Goal: Complete application form: Complete application form

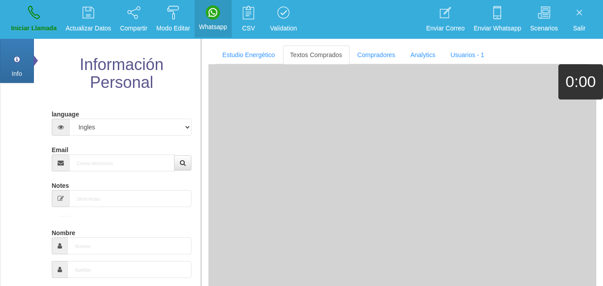
select select "4"
drag, startPoint x: 113, startPoint y: 164, endPoint x: 111, endPoint y: 159, distance: 5.4
click at [113, 164] on input "Email" at bounding box center [122, 163] width 106 height 17
paste input "[EMAIL_ADDRESS][DOMAIN_NAME]"
type input "[EMAIL_ADDRESS][DOMAIN_NAME]"
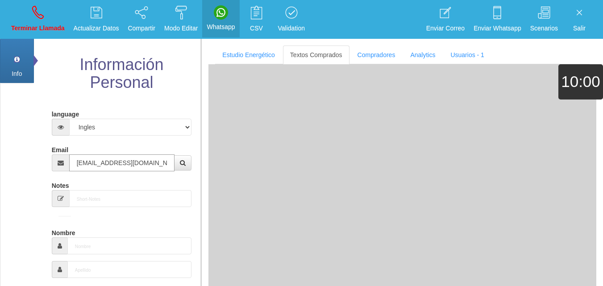
type input "[DATE]"
type input "Buen Comprador"
type input "[PERSON_NAME]"
select select "2"
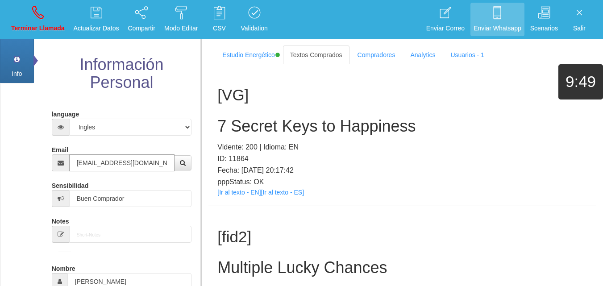
type input "[EMAIL_ADDRESS][DOMAIN_NAME]"
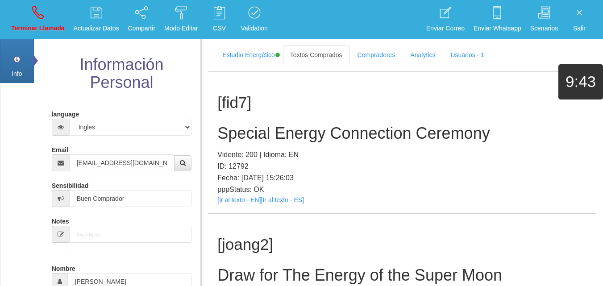
scroll to position [862, 0]
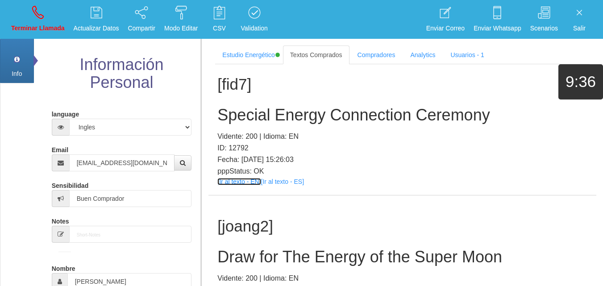
click at [245, 184] on link "[Ir al texto - EN]" at bounding box center [239, 181] width 43 height 7
click at [283, 118] on h2 "Special Energy Connection Ceremony" at bounding box center [403, 115] width 370 height 18
click at [281, 117] on h2 "Special Energy Connection Ceremony" at bounding box center [403, 115] width 370 height 18
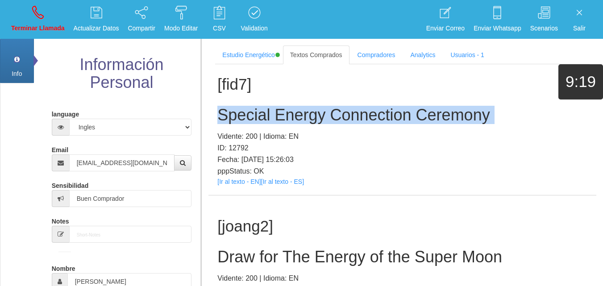
click at [281, 117] on h2 "Special Energy Connection Ceremony" at bounding box center [403, 115] width 370 height 18
copy h2 "Special Energy Connection Ceremony"
drag, startPoint x: 36, startPoint y: 18, endPoint x: 52, endPoint y: 104, distance: 87.2
click at [37, 19] on icon at bounding box center [38, 12] width 12 height 14
select select "0"
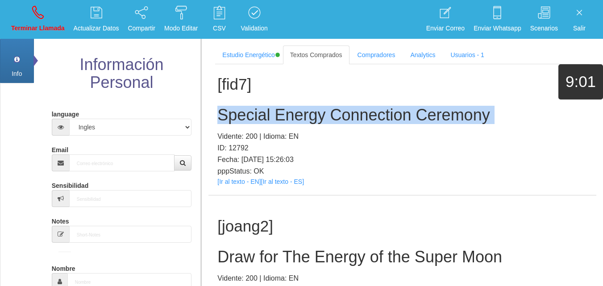
scroll to position [0, 0]
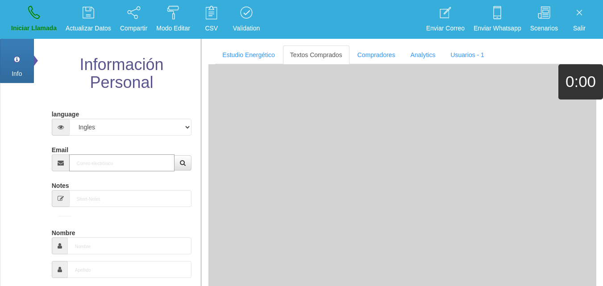
click at [113, 157] on input "Email" at bounding box center [122, 163] width 106 height 17
paste input "[EMAIL_ADDRESS][DOMAIN_NAME]"
type input "[EMAIL_ADDRESS][DOMAIN_NAME]"
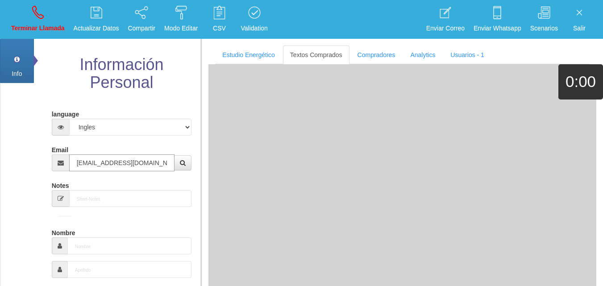
type input "[DATE]"
type input "Excelente Comprador"
type input "[PERSON_NAME]"
select select "2"
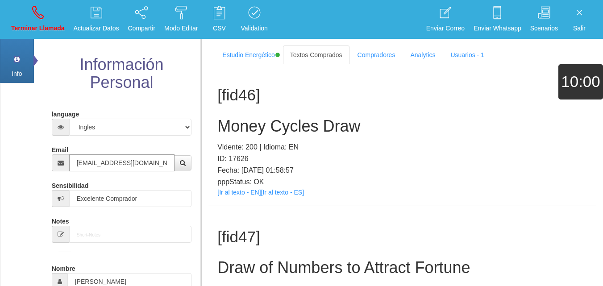
type input "[EMAIL_ADDRESS][DOMAIN_NAME]"
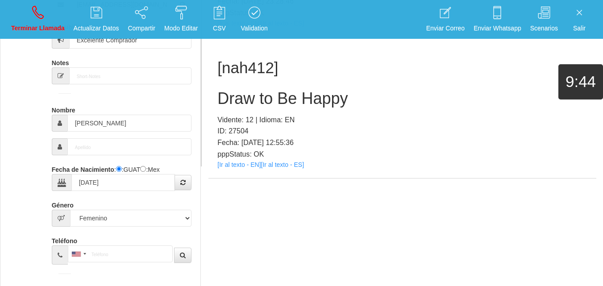
scroll to position [5739, 0]
click at [240, 167] on link "[Ir al texto - EN]" at bounding box center [239, 164] width 43 height 7
click at [261, 93] on h2 "Draw to Be Happy" at bounding box center [403, 99] width 370 height 18
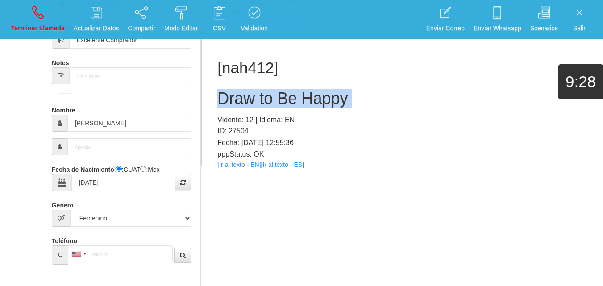
click at [261, 93] on h2 "Draw to Be Happy" at bounding box center [403, 99] width 370 height 18
copy h2 "Draw to Be Happy"
click at [30, 29] on p "Terminar Llamada" at bounding box center [38, 28] width 54 height 10
select select "0"
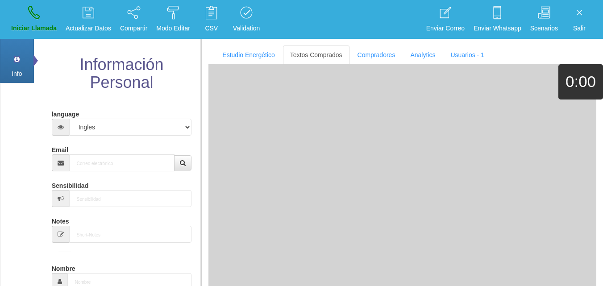
scroll to position [0, 0]
click at [159, 153] on div "Email" at bounding box center [122, 156] width 140 height 29
click at [159, 164] on input "Email" at bounding box center [122, 163] width 106 height 17
paste input "[EMAIL_ADDRESS][DOMAIN_NAME]"
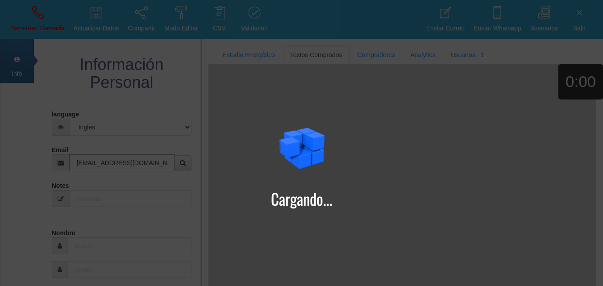
type input "[EMAIL_ADDRESS][DOMAIN_NAME]"
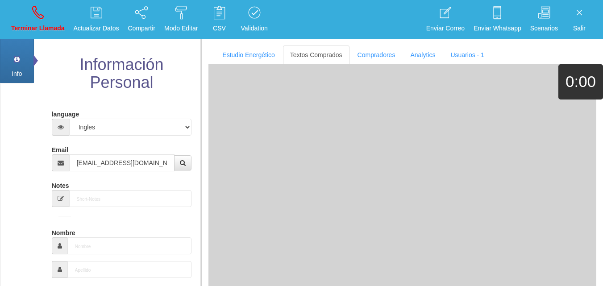
type input "13 Dic 1963"
type input "Comprador bajo"
type input "[PERSON_NAME]"
select select "2"
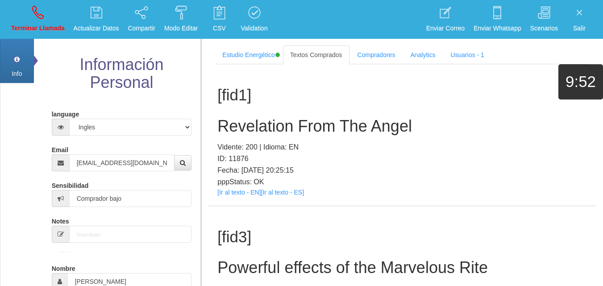
scroll to position [169, 0]
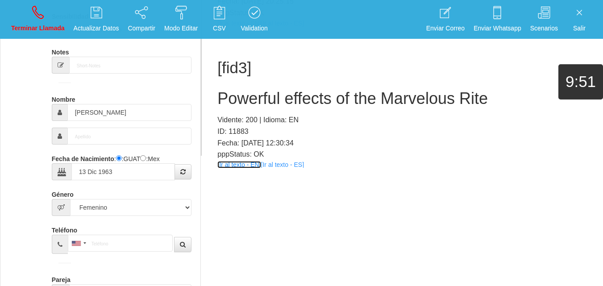
click at [231, 164] on link "[Ir al texto - EN]" at bounding box center [239, 164] width 43 height 7
click at [242, 88] on div "[fid3] Powerful effects of the Marvelous Rite Vidente: 200 | Idioma: EN ID: 118…" at bounding box center [403, 108] width 388 height 142
click at [249, 92] on h2 "Powerful effects of the Marvelous Rite" at bounding box center [403, 99] width 370 height 18
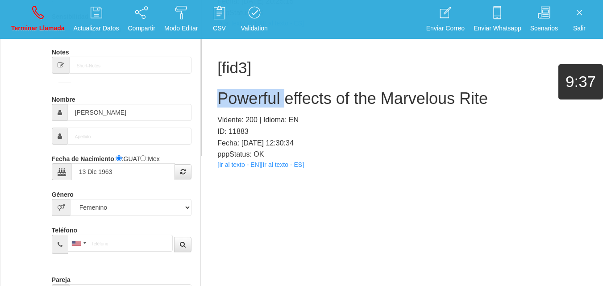
click at [249, 92] on h2 "Powerful effects of the Marvelous Rite" at bounding box center [403, 99] width 370 height 18
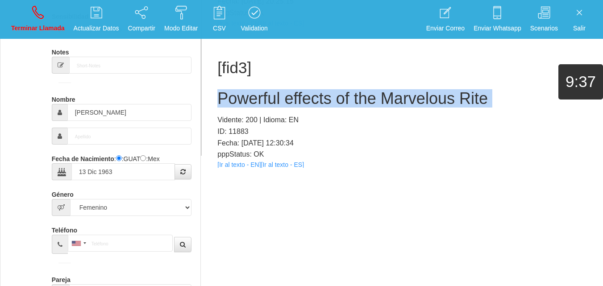
click at [249, 92] on h2 "Powerful effects of the Marvelous Rite" at bounding box center [403, 99] width 370 height 18
copy h2 "Powerful effects of the Marvelous Rite"
click at [60, 30] on p "Terminar Llamada" at bounding box center [38, 28] width 54 height 10
select select "0"
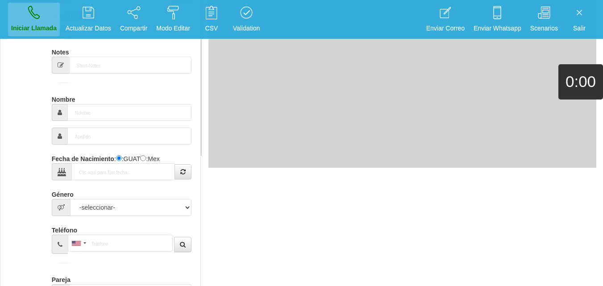
scroll to position [0, 0]
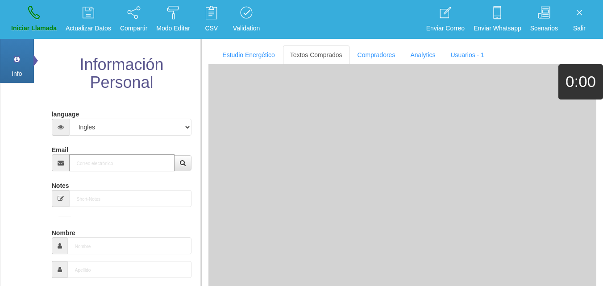
click at [137, 163] on input "Email" at bounding box center [122, 163] width 106 height 17
paste input "[EMAIL_ADDRESS][DOMAIN_NAME]"
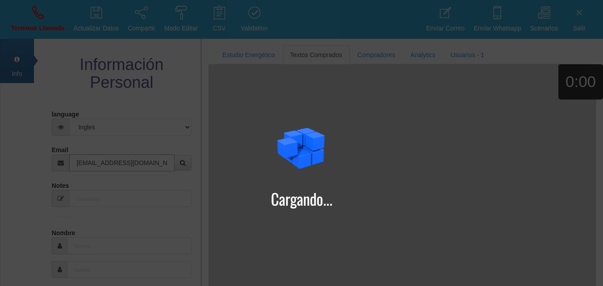
type input "[EMAIL_ADDRESS][DOMAIN_NAME]"
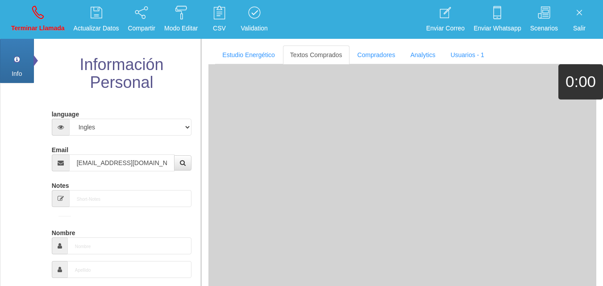
type input "[DATE]"
type input "Comprador bajo"
type input "Bill"
select select "1"
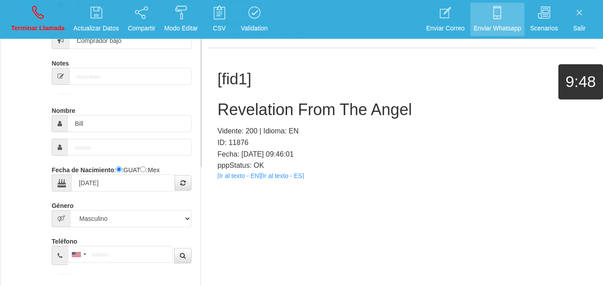
scroll to position [295, 0]
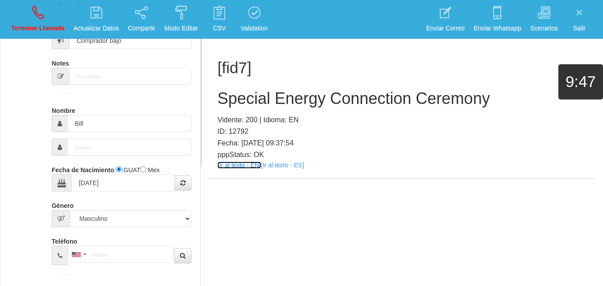
click at [243, 168] on link "[Ir al texto - EN]" at bounding box center [239, 165] width 43 height 7
click at [270, 85] on div "[fid7] Special Energy Connection Ceremony Vidente: 200 | Idioma: EN ID: 12792 F…" at bounding box center [403, 108] width 388 height 142
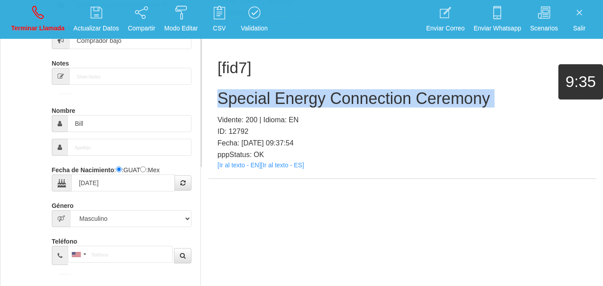
click at [270, 85] on div "[fid7] Special Energy Connection Ceremony Vidente: 200 | Idioma: EN ID: 12792 F…" at bounding box center [403, 108] width 388 height 142
click at [34, 24] on p "Terminar Llamada" at bounding box center [38, 28] width 54 height 10
select select "0"
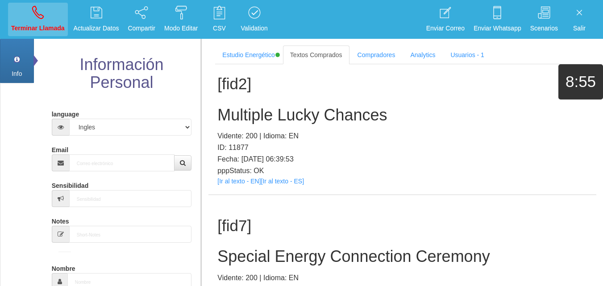
scroll to position [0, 0]
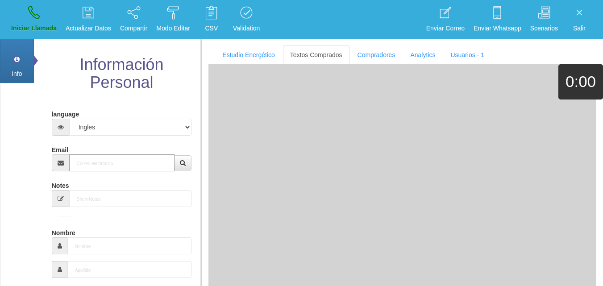
paste input "[EMAIL_ADDRESS][DOMAIN_NAME]"
click at [128, 157] on input "[EMAIL_ADDRESS][DOMAIN_NAME]" at bounding box center [122, 163] width 106 height 17
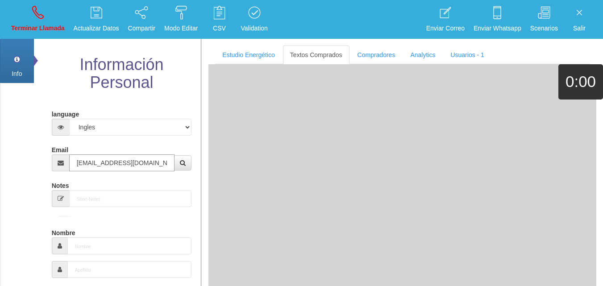
type input "[EMAIL_ADDRESS][DOMAIN_NAME]"
type input "[DATE]"
type input "Comprador simple"
type input "Joy"
select select "2"
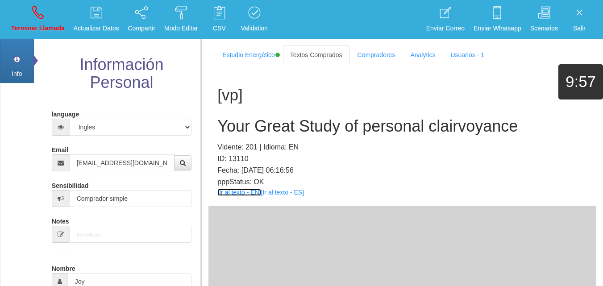
click at [233, 194] on link "[Ir al texto - EN]" at bounding box center [239, 192] width 43 height 7
click at [346, 113] on div "[vp] Your Great Study of personal clairvoyance Vidente: 201 | Idioma: EN ID: 13…" at bounding box center [403, 135] width 388 height 142
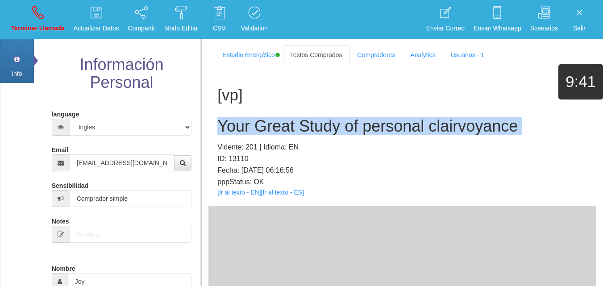
click at [346, 113] on div "[vp] Your Great Study of personal clairvoyance Vidente: 201 | Idioma: EN ID: 13…" at bounding box center [403, 135] width 388 height 142
copy h2 "Your Great Study of personal clairvoyance"
click at [39, 17] on icon at bounding box center [38, 12] width 12 height 14
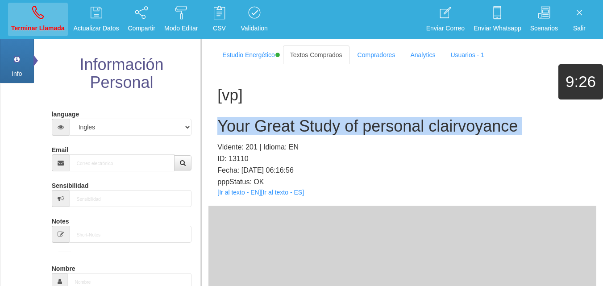
select select "0"
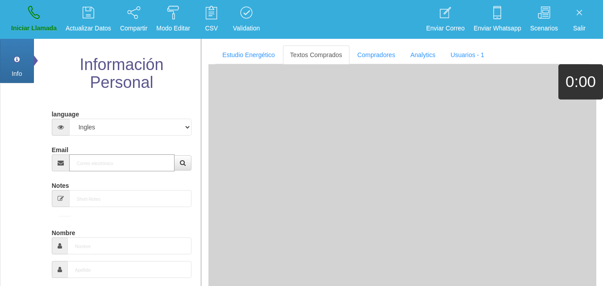
click at [143, 170] on input "Email" at bounding box center [122, 163] width 106 height 17
paste input "[EMAIL_ADDRESS][DOMAIN_NAME]"
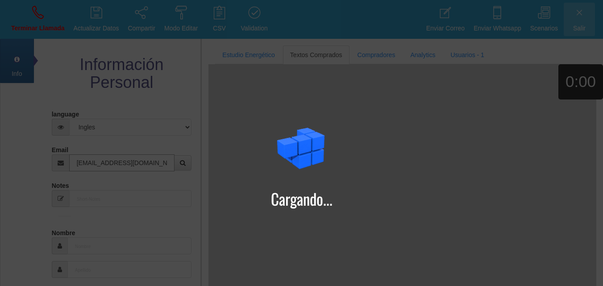
type input "[EMAIL_ADDRESS][DOMAIN_NAME]"
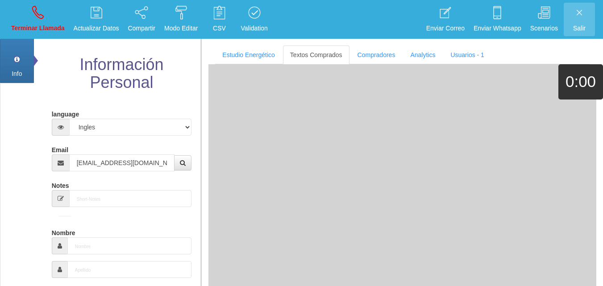
type input "[DATE]"
type input "Comprador bajo"
type input "[PERSON_NAME]"
select select "2"
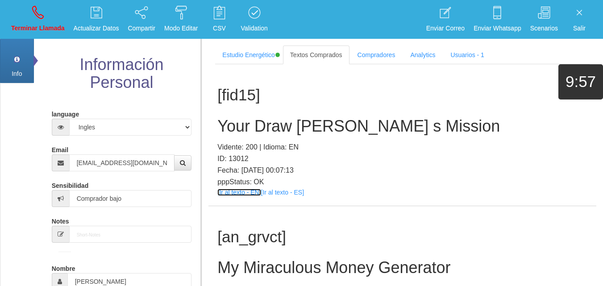
click at [226, 193] on link "[Ir al texto - EN]" at bounding box center [239, 192] width 43 height 7
click at [311, 113] on div "[fid15] Your Draw [PERSON_NAME] s Mission Vidente: 200 | Idioma: EN ID: 13012 F…" at bounding box center [403, 135] width 388 height 142
click at [322, 130] on h2 "Your Draw [PERSON_NAME] s Mission" at bounding box center [403, 126] width 370 height 18
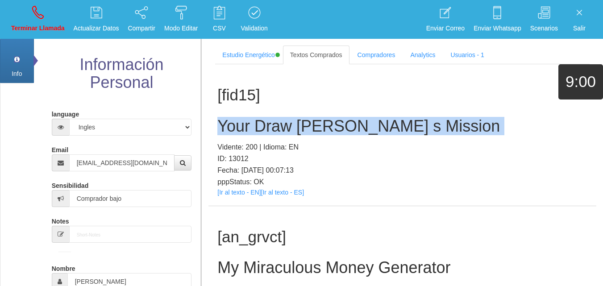
click at [322, 130] on h2 "Your Draw [PERSON_NAME] s Mission" at bounding box center [403, 126] width 370 height 18
copy h2 "Your Draw [PERSON_NAME] s Mission"
click at [32, 24] on p "Terminar Llamada" at bounding box center [38, 28] width 54 height 10
select select "0"
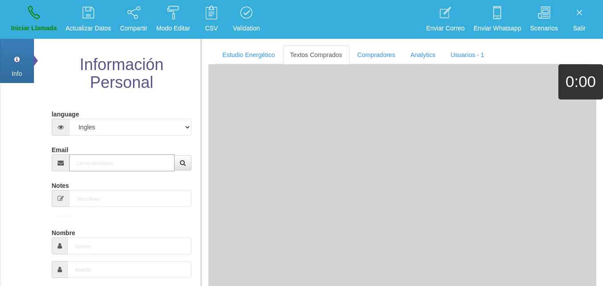
paste input "[EMAIL_ADDRESS][DOMAIN_NAME]"
click at [116, 166] on input "Email" at bounding box center [122, 163] width 106 height 17
type input "[EMAIL_ADDRESS][DOMAIN_NAME]"
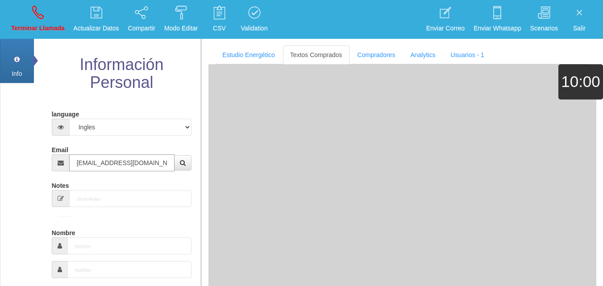
type input "[DATE]"
type input "Comprador bajo"
type input "[PERSON_NAME]"
select select "2"
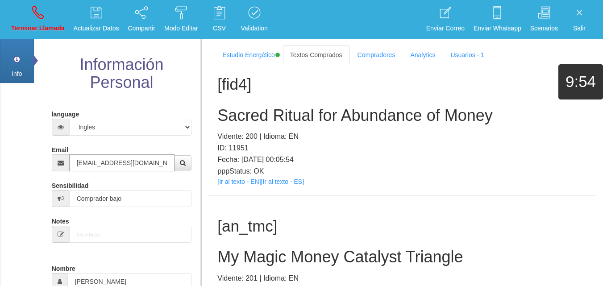
type input "[EMAIL_ADDRESS][DOMAIN_NAME]"
click at [250, 182] on link "[Ir al texto - EN]" at bounding box center [239, 181] width 43 height 7
click at [261, 121] on h2 "Sacred Ritual for Abundance of Money" at bounding box center [403, 116] width 370 height 18
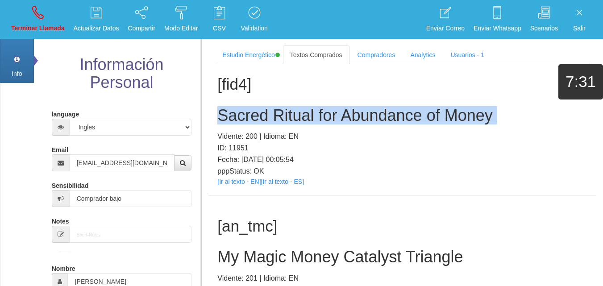
click at [261, 121] on h2 "Sacred Ritual for Abundance of Money" at bounding box center [403, 116] width 370 height 18
copy h2 "Sacred Ritual for Abundance of Money"
click at [31, 17] on link "Terminar Llamada" at bounding box center [38, 19] width 60 height 33
select select "0"
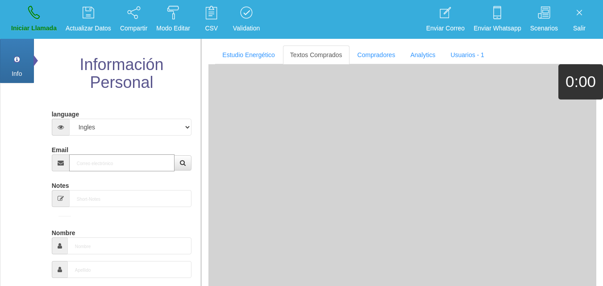
click at [130, 172] on input "Email" at bounding box center [122, 163] width 106 height 17
paste input "[EMAIL_ADDRESS][DOMAIN_NAME]"
type input "[EMAIL_ADDRESS][DOMAIN_NAME]"
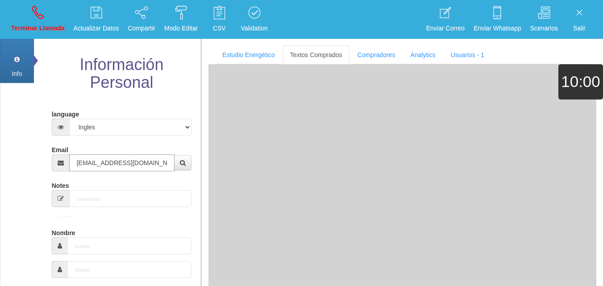
type input "[DATE]"
type input "Excelente Comprador"
type input "[PERSON_NAME]"
select select "2"
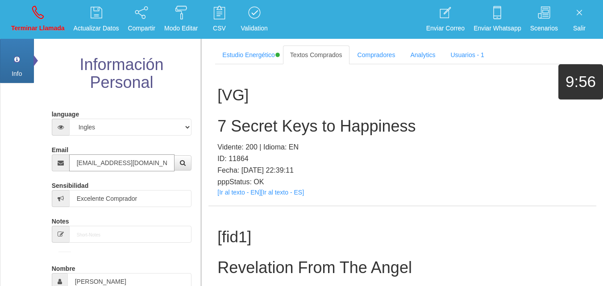
type input "[EMAIL_ADDRESS][DOMAIN_NAME]"
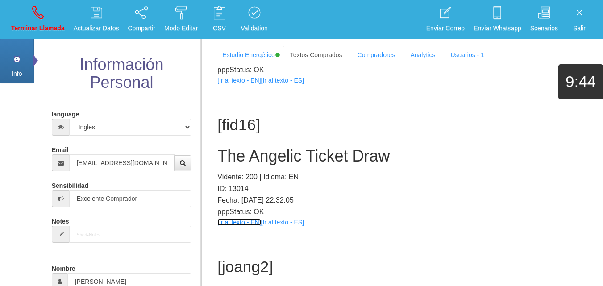
click at [242, 221] on link "[Ir al texto - EN]" at bounding box center [239, 222] width 43 height 7
click at [237, 148] on h2 "The Angelic Ticket Draw" at bounding box center [403, 156] width 370 height 18
click at [236, 148] on h2 "The Angelic Ticket Draw" at bounding box center [403, 156] width 370 height 18
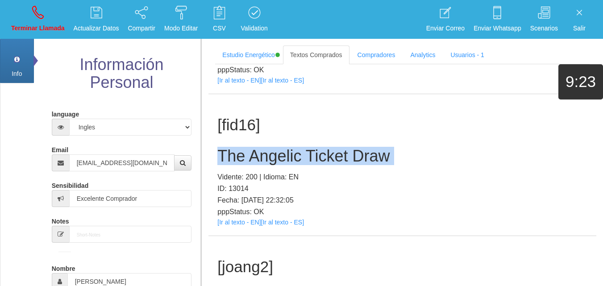
click at [236, 148] on h2 "The Angelic Ticket Draw" at bounding box center [403, 156] width 370 height 18
copy h2 "The Angelic Ticket Draw"
click at [36, 8] on icon at bounding box center [38, 12] width 12 height 14
select select "0"
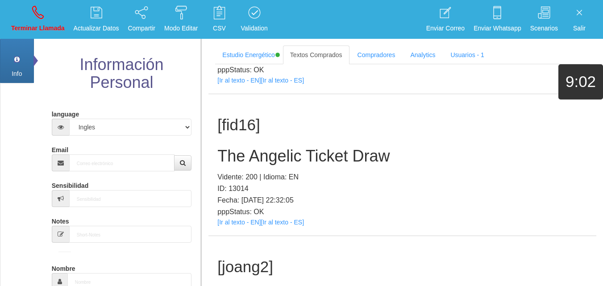
scroll to position [0, 0]
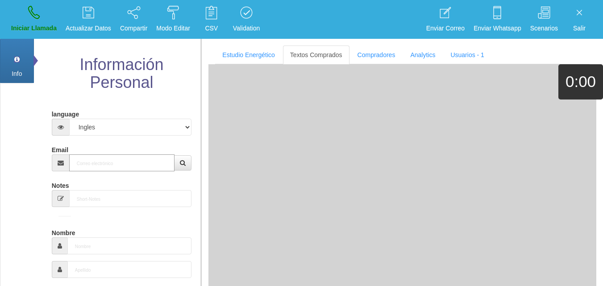
paste input "[EMAIL_ADDRESS][DOMAIN_NAME]"
click at [111, 164] on input "[EMAIL_ADDRESS][DOMAIN_NAME]" at bounding box center [122, 163] width 106 height 17
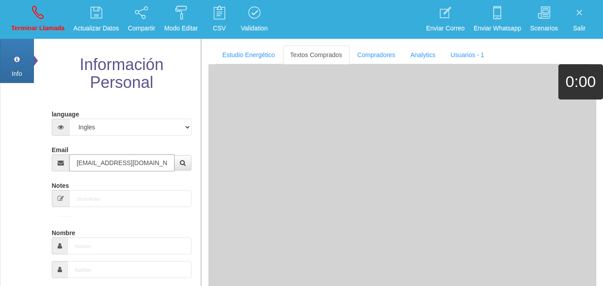
type input "[EMAIL_ADDRESS][DOMAIN_NAME]"
type input "[DATE]"
type input "Buen Comprador"
type input "[PERSON_NAME]"
select select "2"
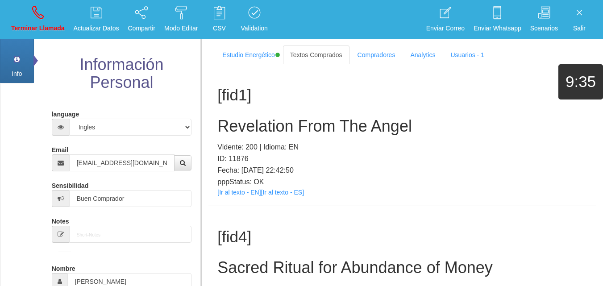
scroll to position [395, 0]
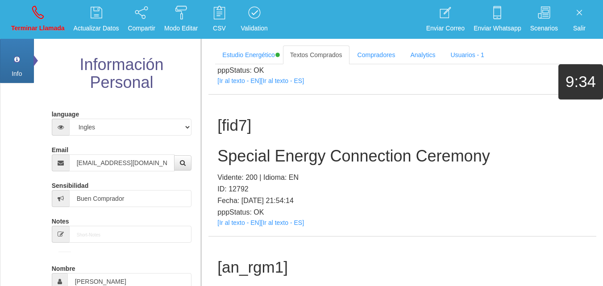
click at [226, 230] on div "[fid7] Special Energy Connection Ceremony Vidente: 200 | Idioma: EN ID: 12792 F…" at bounding box center [403, 166] width 388 height 142
click at [226, 217] on p "pppStatus: OK" at bounding box center [403, 213] width 370 height 12
click at [232, 222] on link "[Ir al texto - EN]" at bounding box center [239, 222] width 43 height 7
click at [292, 156] on h2 "Special Energy Connection Ceremony" at bounding box center [403, 156] width 370 height 18
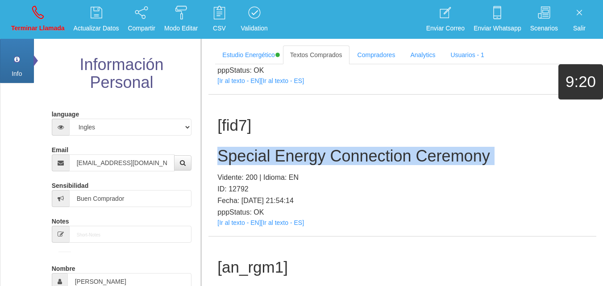
click at [292, 156] on h2 "Special Energy Connection Ceremony" at bounding box center [403, 156] width 370 height 18
copy h2 "Special Energy Connection Ceremony"
click at [38, 31] on p "Terminar Llamada" at bounding box center [38, 28] width 54 height 10
select select "0"
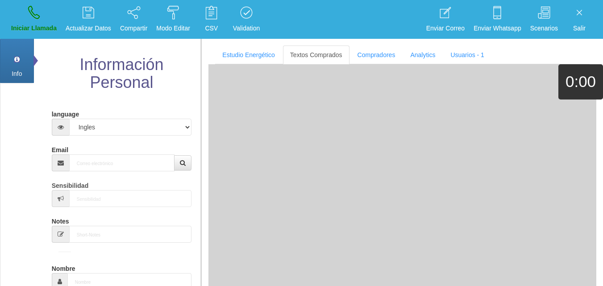
scroll to position [0, 0]
drag, startPoint x: 100, startPoint y: 151, endPoint x: 104, endPoint y: 157, distance: 7.2
click at [100, 151] on div "Email" at bounding box center [122, 156] width 140 height 29
paste input "[EMAIL_ADDRESS][DOMAIN_NAME]"
click at [105, 159] on input "Email" at bounding box center [122, 163] width 106 height 17
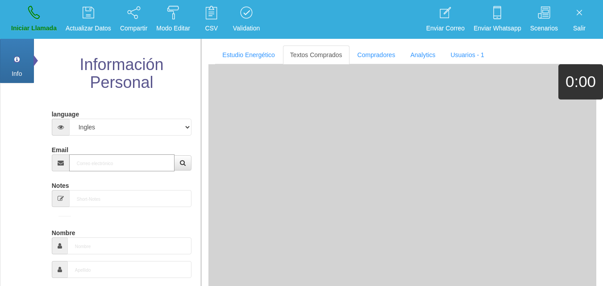
type input "[EMAIL_ADDRESS][DOMAIN_NAME]"
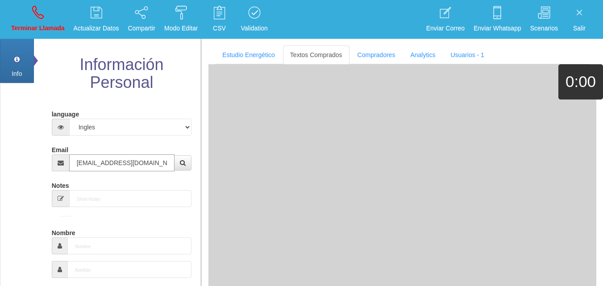
type input "16 Dic 1944"
type input "Excelente Comprador"
type input "[PERSON_NAME]"
select select "2"
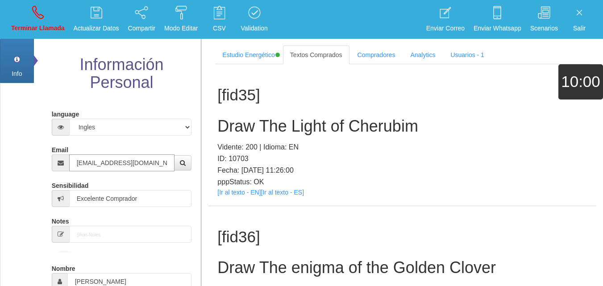
type input "[EMAIL_ADDRESS][DOMAIN_NAME]"
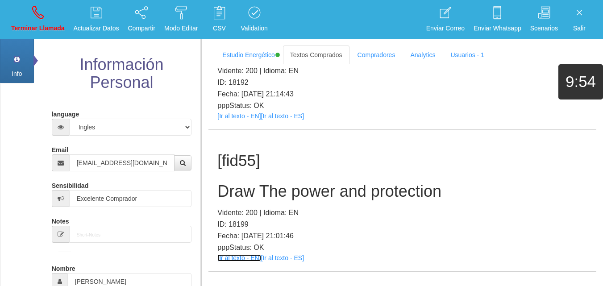
click at [238, 255] on link "[Ir al texto - EN]" at bounding box center [239, 258] width 43 height 7
click at [234, 183] on h2 "Draw The power and protection" at bounding box center [403, 192] width 370 height 18
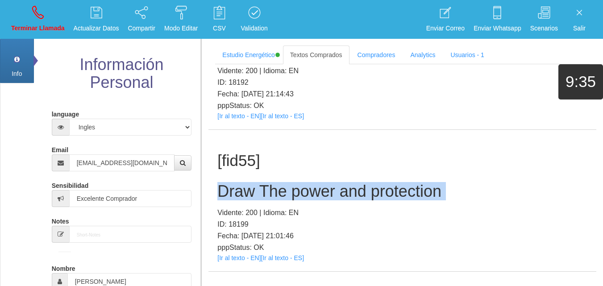
click at [234, 183] on h2 "Draw The power and protection" at bounding box center [403, 192] width 370 height 18
copy h2 "Draw The power and protection"
click at [52, 33] on p "Terminar Llamada" at bounding box center [38, 28] width 54 height 10
select select "0"
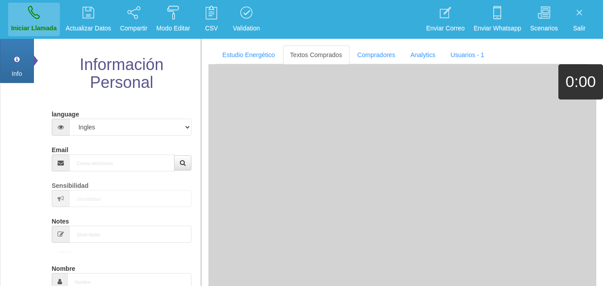
scroll to position [0, 0]
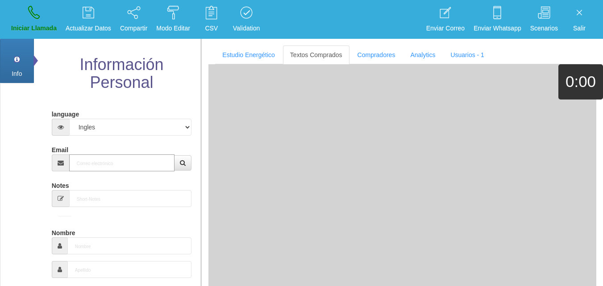
click at [102, 158] on input "Email" at bounding box center [122, 163] width 106 height 17
paste input "[EMAIL_ADDRESS][DOMAIN_NAME]"
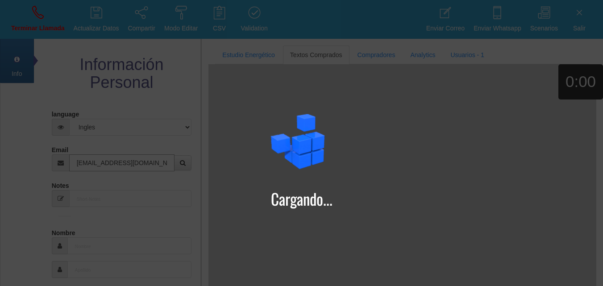
type input "[EMAIL_ADDRESS][DOMAIN_NAME]"
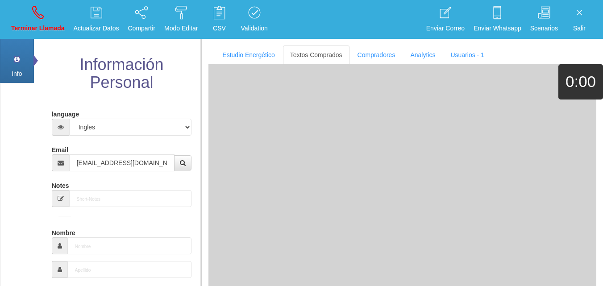
type input "[DATE]"
type input "Excelente Comprador"
type input "[PERSON_NAME]"
select select "2"
type input "[PHONE_NUMBER]"
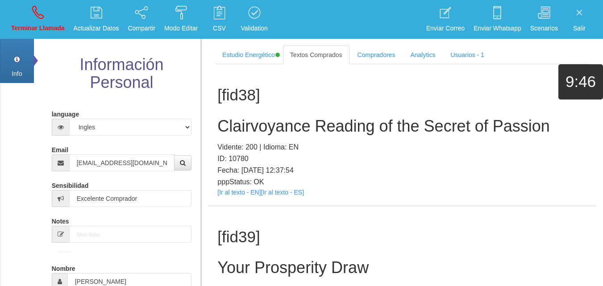
scroll to position [3800, 0]
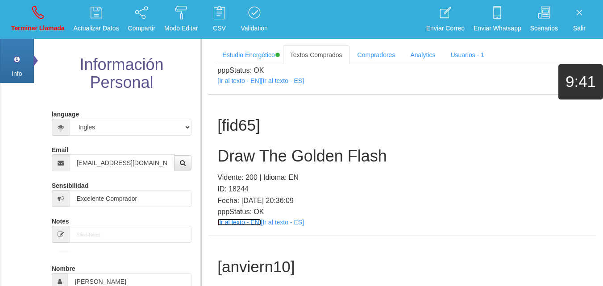
click at [235, 221] on link "[Ir al texto - EN]" at bounding box center [239, 222] width 43 height 7
click at [302, 159] on h2 "Draw The Golden Flash" at bounding box center [403, 156] width 370 height 18
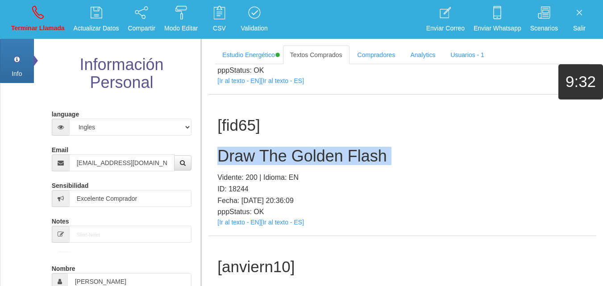
click at [302, 159] on h2 "Draw The Golden Flash" at bounding box center [403, 156] width 370 height 18
copy h2 "Draw The Golden Flash"
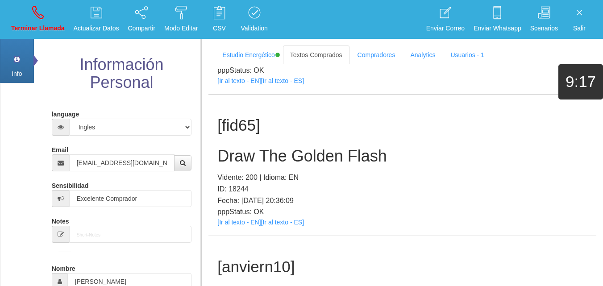
click at [21, 37] on li "Terminar Llamada" at bounding box center [38, 19] width 63 height 39
drag, startPoint x: 22, startPoint y: 29, endPoint x: 329, endPoint y: 58, distance: 308.7
click at [22, 28] on p "Terminar Llamada" at bounding box center [38, 28] width 54 height 10
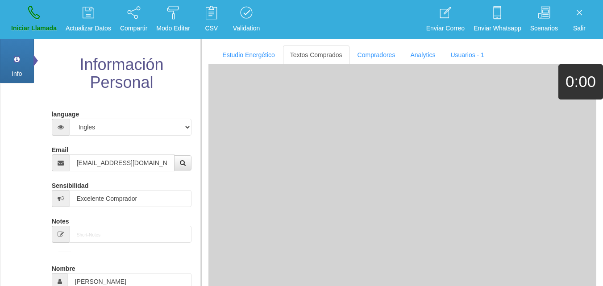
select select "0"
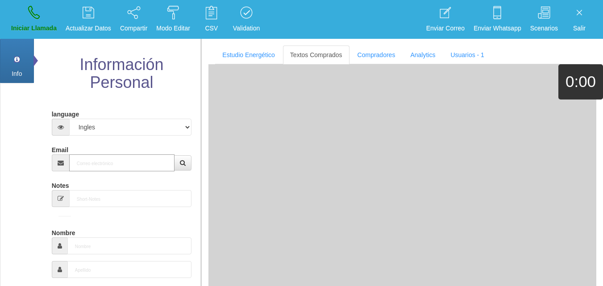
click at [128, 168] on input "Email" at bounding box center [122, 163] width 106 height 17
paste input "[EMAIL_ADDRESS][DOMAIN_NAME]"
type input "[EMAIL_ADDRESS][DOMAIN_NAME]"
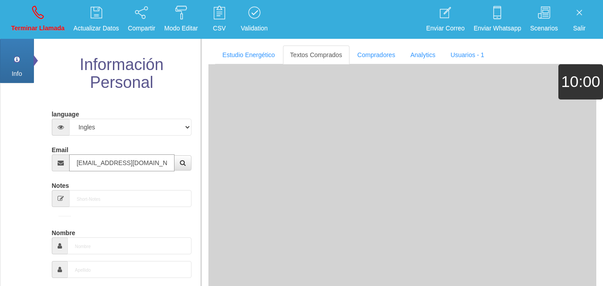
type input "20 Ago 1944"
type input "Comprador simple"
type input "[PERSON_NAME]"
select select "2"
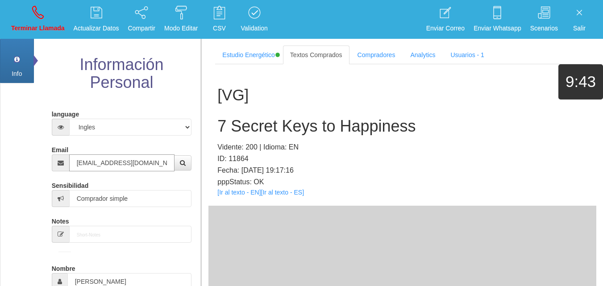
type input "[EMAIL_ADDRESS][DOMAIN_NAME]"
click at [238, 193] on link "[Ir al texto - EN]" at bounding box center [239, 192] width 43 height 7
click at [272, 134] on h2 "7 Secret Keys to Happiness" at bounding box center [403, 126] width 370 height 18
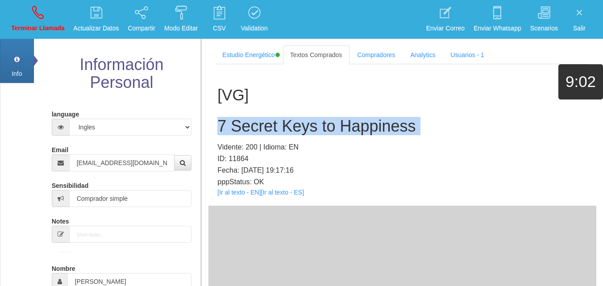
click at [272, 134] on h2 "7 Secret Keys to Happiness" at bounding box center [403, 126] width 370 height 18
click at [30, 24] on p "Terminar Llamada" at bounding box center [38, 28] width 54 height 10
select select "0"
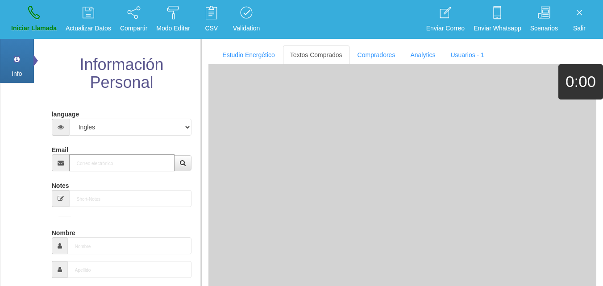
click at [106, 164] on input "Email" at bounding box center [122, 163] width 106 height 17
paste input "[EMAIL_ADDRESS][PERSON_NAME][DOMAIN_NAME]"
type input "[EMAIL_ADDRESS][PERSON_NAME][DOMAIN_NAME]"
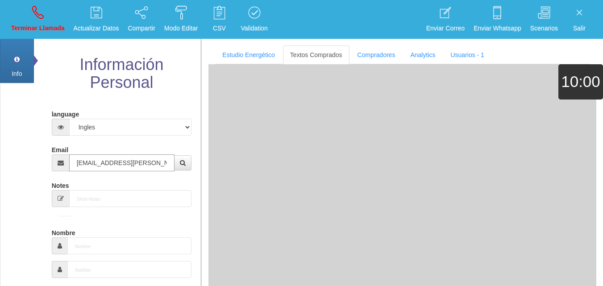
type input "[DATE]"
select select
type input "Comprador bajo"
type input "[PERSON_NAME]"
select select "2"
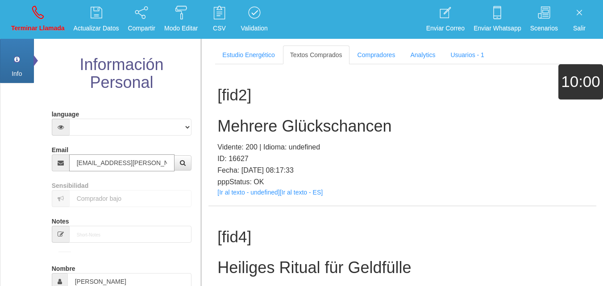
type input "[EMAIL_ADDRESS][PERSON_NAME][DOMAIN_NAME]"
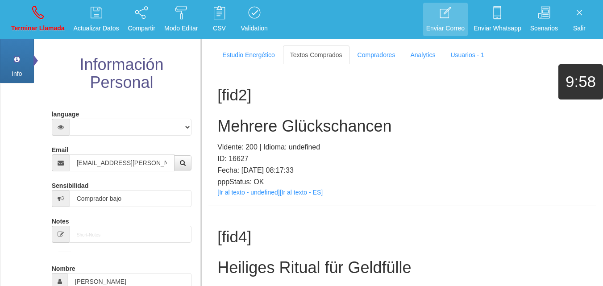
scroll to position [295, 0]
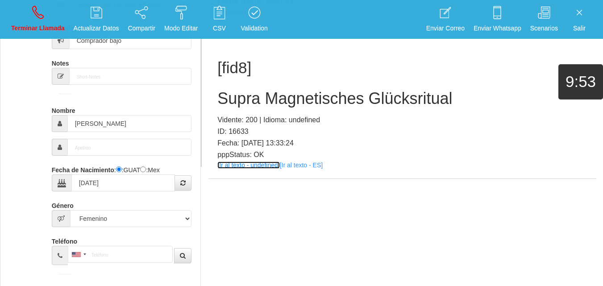
click at [239, 167] on link "[Ir al texto - undefined]" at bounding box center [249, 165] width 62 height 7
click at [253, 100] on h2 "Supra Magnetisches Glücksritual" at bounding box center [403, 99] width 370 height 18
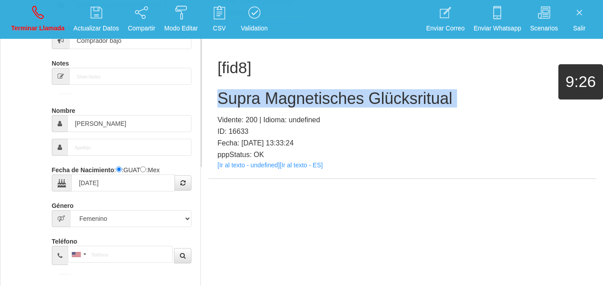
click at [253, 100] on h2 "Supra Magnetisches Glücksritual" at bounding box center [403, 99] width 370 height 18
click at [29, 21] on link "Terminar Llamada" at bounding box center [38, 19] width 60 height 33
select select "0"
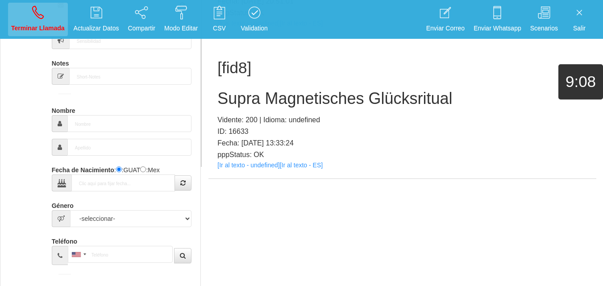
scroll to position [0, 0]
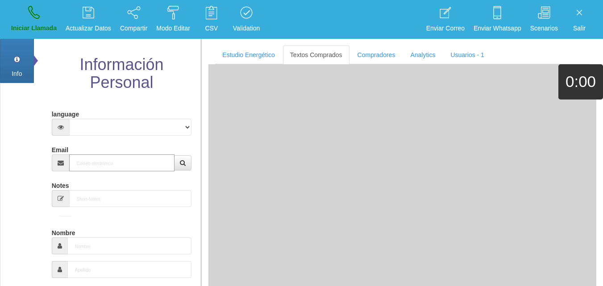
click at [117, 159] on input "Email" at bounding box center [122, 163] width 106 height 17
paste input "[EMAIL_ADDRESS][DOMAIN_NAME]"
type input "[EMAIL_ADDRESS][DOMAIN_NAME]"
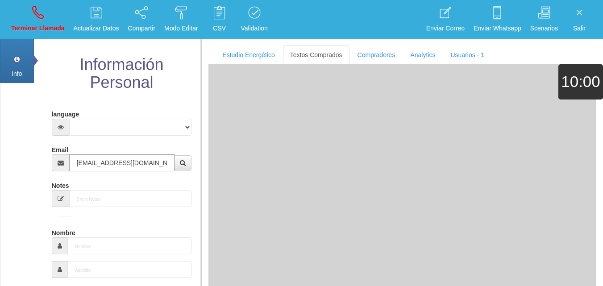
type input "[DATE]"
select select "4"
type input "Comprador bajo"
type input "[PERSON_NAME]"
select select "1"
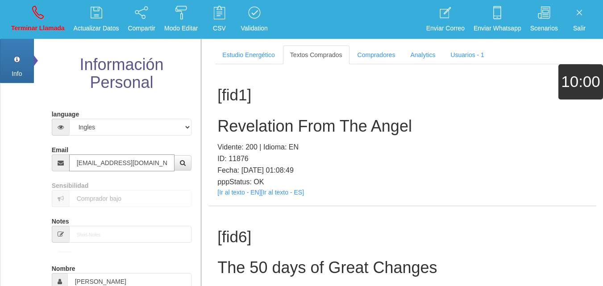
type input "[EMAIL_ADDRESS][DOMAIN_NAME]"
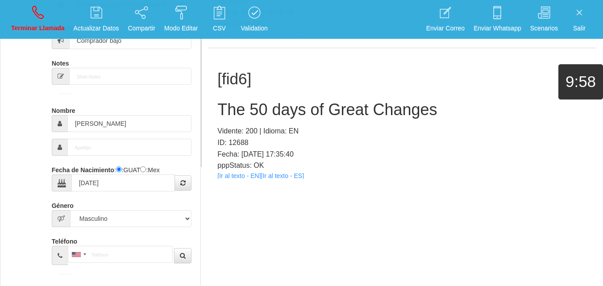
scroll to position [295, 0]
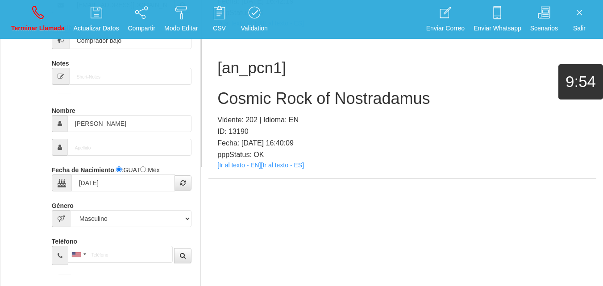
click at [245, 171] on div "[an_pcn1] Cosmic Rock of Nostradamus Vidente: 202 | Idioma: EN ID: 13190 Fecha:…" at bounding box center [403, 108] width 388 height 142
click at [240, 169] on div "[an_pcn1] Cosmic Rock of Nostradamus Vidente: 202 | Idioma: EN ID: 13190 Fecha:…" at bounding box center [403, 108] width 388 height 142
click at [236, 165] on link "[Ir al texto - EN]" at bounding box center [239, 165] width 43 height 7
click at [297, 90] on h2 "Cosmic Rock of Nostradamus" at bounding box center [403, 99] width 370 height 18
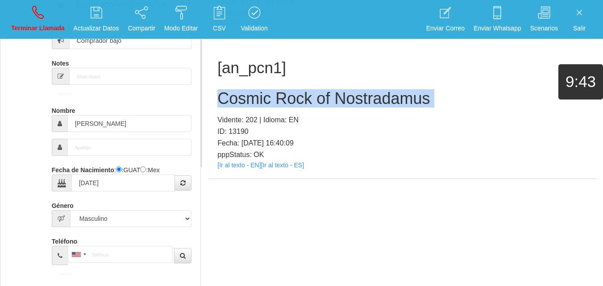
click at [297, 90] on h2 "Cosmic Rock of Nostradamus" at bounding box center [403, 99] width 370 height 18
click at [38, 10] on icon at bounding box center [38, 12] width 12 height 14
select select "0"
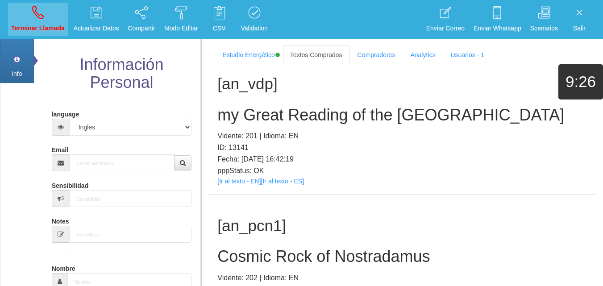
scroll to position [0, 0]
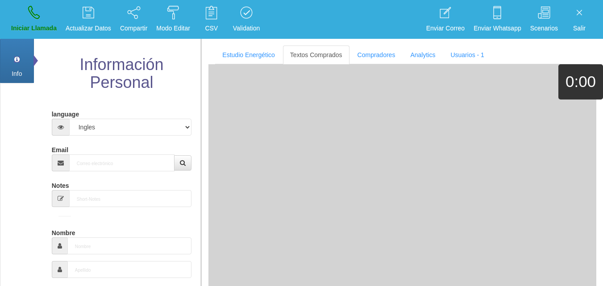
click at [151, 154] on div "Email" at bounding box center [122, 156] width 140 height 29
click at [146, 160] on input "Email" at bounding box center [122, 163] width 106 height 17
paste input "[EMAIL_ADDRESS][DOMAIN_NAME]"
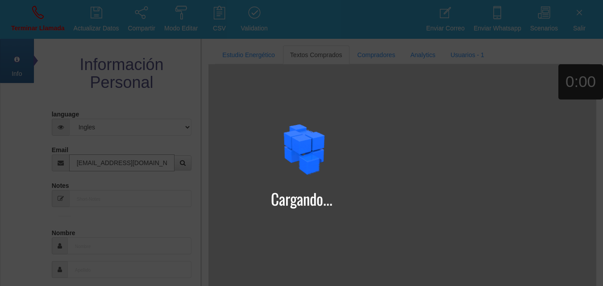
type input "[EMAIL_ADDRESS][DOMAIN_NAME]"
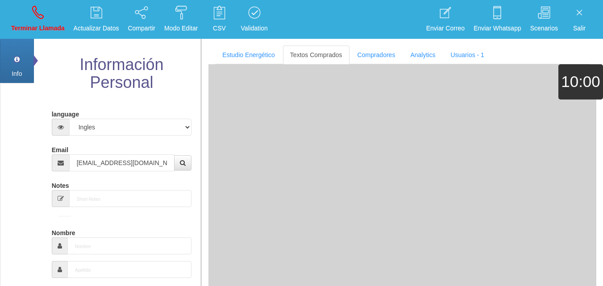
type input "31 Ene 1967"
type input "Comprador bajo"
type input "Agneta"
select select "2"
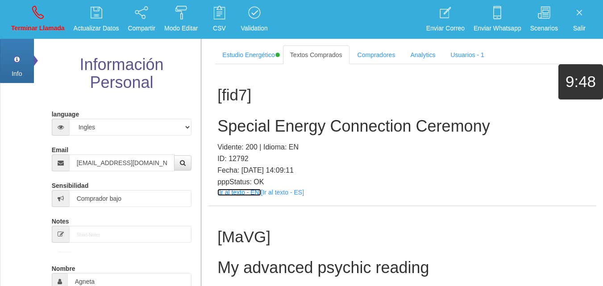
click at [233, 195] on link "[Ir al texto - EN]" at bounding box center [239, 192] width 43 height 7
drag, startPoint x: 284, startPoint y: 142, endPoint x: 277, endPoint y: 132, distance: 12.0
click at [284, 142] on p "Vidente: 200 | Idioma: EN" at bounding box center [403, 148] width 370 height 12
click at [274, 130] on h2 "Special Energy Connection Ceremony" at bounding box center [403, 126] width 370 height 18
click at [273, 130] on h2 "Special Energy Connection Ceremony" at bounding box center [403, 126] width 370 height 18
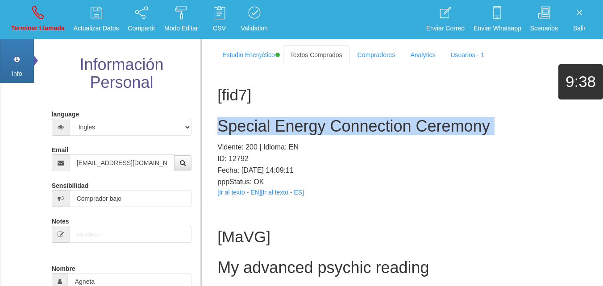
click at [273, 130] on h2 "Special Energy Connection Ceremony" at bounding box center [403, 126] width 370 height 18
click at [39, 14] on icon at bounding box center [38, 12] width 12 height 14
select select "0"
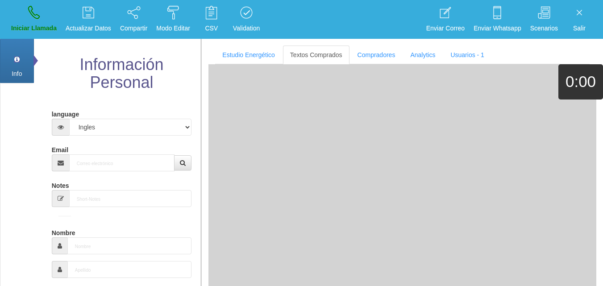
drag, startPoint x: 118, startPoint y: 181, endPoint x: 105, endPoint y: 168, distance: 19.3
click at [117, 180] on div "Notes" at bounding box center [122, 192] width 140 height 29
click at [103, 167] on input "Email" at bounding box center [122, 163] width 106 height 17
paste input "[EMAIL_ADDRESS][DOMAIN_NAME]"
type input "[EMAIL_ADDRESS][DOMAIN_NAME]"
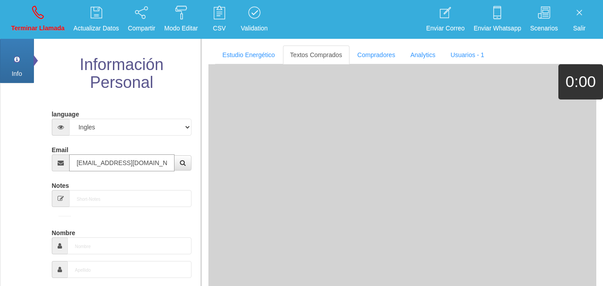
type input "1 Ene 1965"
select select "3"
type input "Comprador simple"
type input "[PERSON_NAME]"
select select "2"
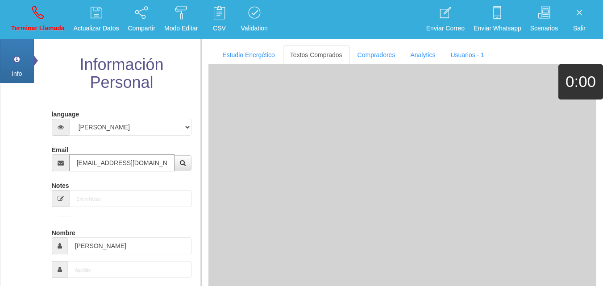
type input "[EMAIL_ADDRESS][DOMAIN_NAME]"
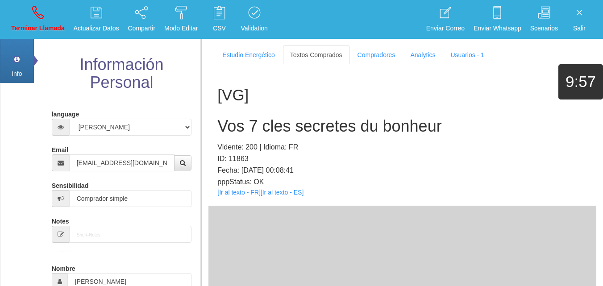
click at [232, 197] on div "[VG] Vos 7 cles secretes du bonheur Vidente: 200 | Idioma: FR ID: 11863 Fecha: …" at bounding box center [403, 135] width 388 height 142
click at [232, 193] on link "[Ir al texto - FR]" at bounding box center [239, 192] width 43 height 7
click at [274, 139] on div "[VG] Vos 7 cles secretes du bonheur Vidente: 200 | Idioma: FR ID: 11863 Fecha: …" at bounding box center [403, 135] width 388 height 142
click at [268, 116] on div "[VG] Vos 7 cles secretes du bonheur Vidente: 200 | Idioma: FR ID: 11863 Fecha: …" at bounding box center [403, 135] width 388 height 142
click at [270, 117] on h2 "Vos 7 cles secretes du bonheur" at bounding box center [403, 126] width 370 height 18
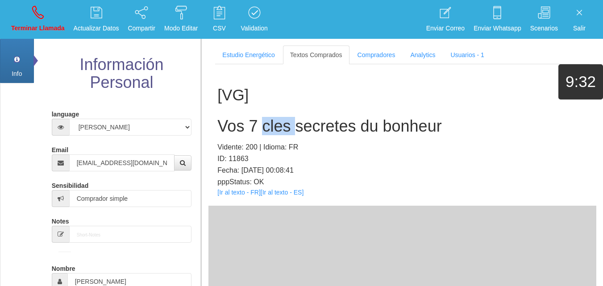
click at [270, 117] on h2 "Vos 7 cles secretes du bonheur" at bounding box center [403, 126] width 370 height 18
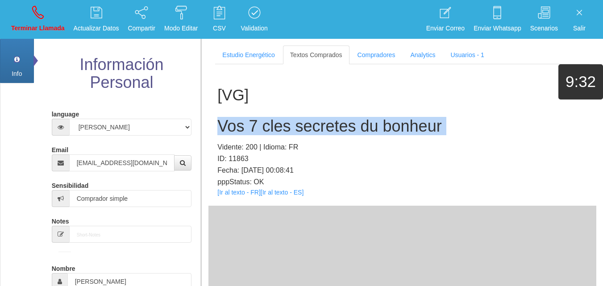
click at [270, 117] on h2 "Vos 7 cles secretes du bonheur" at bounding box center [403, 126] width 370 height 18
drag, startPoint x: 25, startPoint y: 17, endPoint x: 33, endPoint y: 25, distance: 11.4
click at [25, 17] on link "Terminar Llamada" at bounding box center [38, 19] width 60 height 33
select select "0"
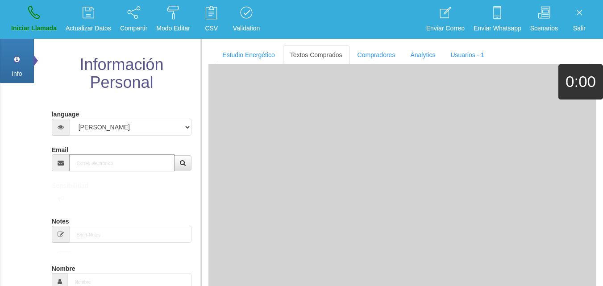
click at [141, 164] on input "Email" at bounding box center [122, 163] width 106 height 17
paste input "[EMAIL_ADDRESS][DOMAIN_NAME]"
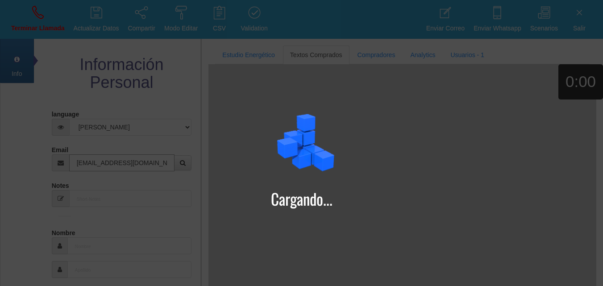
type input "[EMAIL_ADDRESS][DOMAIN_NAME]"
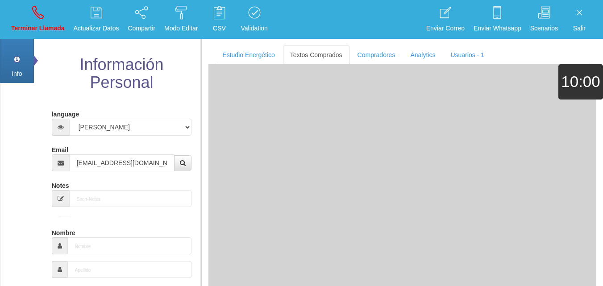
type input "17 Abr 1983"
select select "2"
type input "Comprador simple"
type input "Julymiranda05"
select select "2"
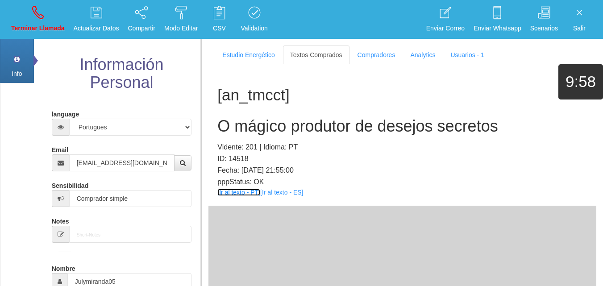
click at [224, 196] on link "[Ir al texto - PT]" at bounding box center [239, 192] width 43 height 7
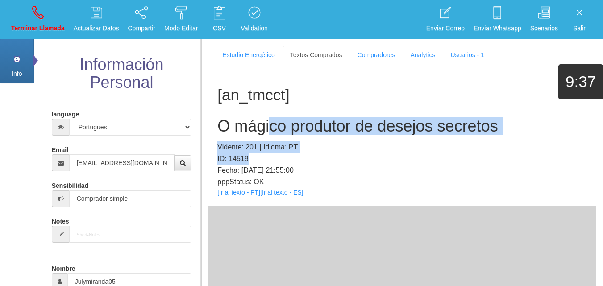
drag, startPoint x: 280, startPoint y: 155, endPoint x: 284, endPoint y: 158, distance: 4.8
click at [284, 158] on div "[an_tmcct] O mágico produtor de desejos secretos Vidente: 201 | Idioma: PT ID: …" at bounding box center [403, 135] width 388 height 142
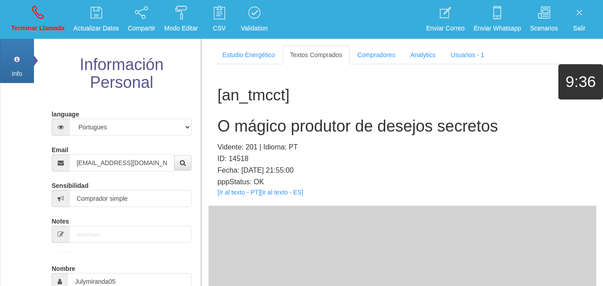
click at [251, 130] on h2 "O mágico produtor de desejos secretos" at bounding box center [403, 126] width 370 height 18
click at [250, 129] on h2 "O mágico produtor de desejos secretos" at bounding box center [403, 126] width 370 height 18
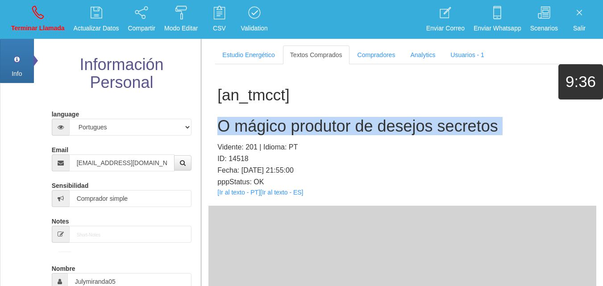
click at [250, 129] on h2 "O mágico produtor de desejos secretos" at bounding box center [403, 126] width 370 height 18
click at [34, 18] on icon at bounding box center [38, 12] width 12 height 14
select select "0"
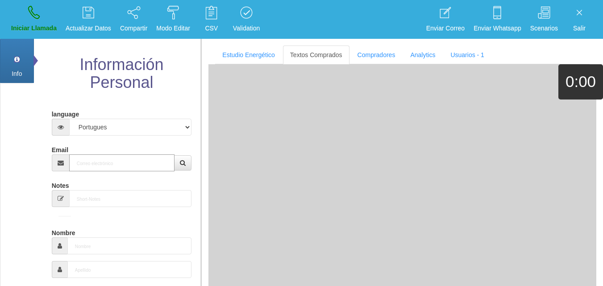
click at [105, 159] on input "Email" at bounding box center [122, 163] width 106 height 17
paste input "[EMAIL_ADDRESS][DOMAIN_NAME]"
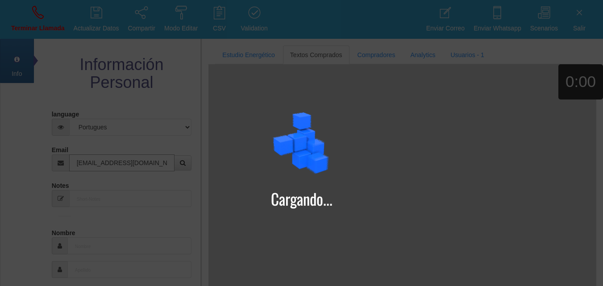
type input "[EMAIL_ADDRESS][DOMAIN_NAME]"
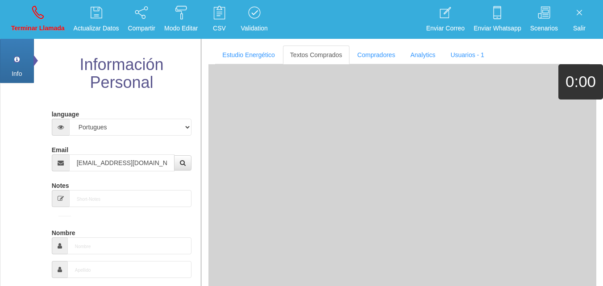
type input "27 Abr 1976"
select select "1"
type input "Comprador bajo"
type input "[PERSON_NAME]"
select select "2"
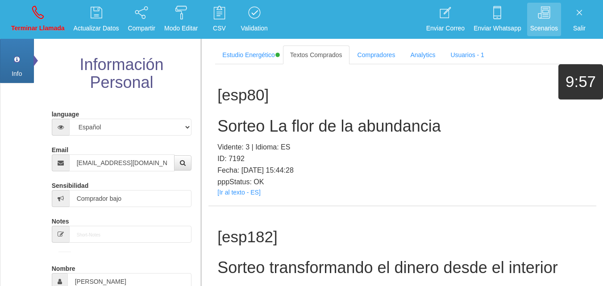
scroll to position [395, 0]
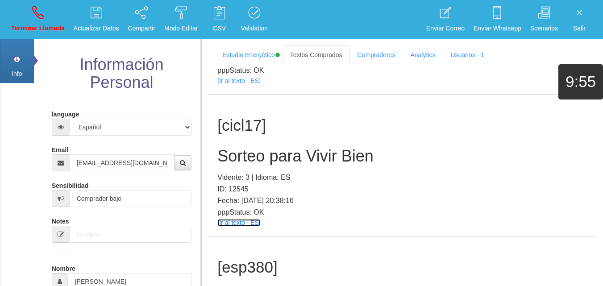
click at [245, 221] on link "[Ir al texto - ES]" at bounding box center [239, 222] width 43 height 7
click at [284, 149] on h2 "Sorteo para Vivir Bien" at bounding box center [403, 156] width 370 height 18
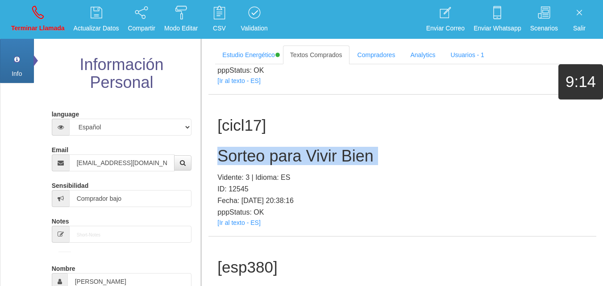
click at [284, 149] on h2 "Sorteo para Vivir Bien" at bounding box center [403, 156] width 370 height 18
click at [36, 11] on icon at bounding box center [38, 12] width 12 height 14
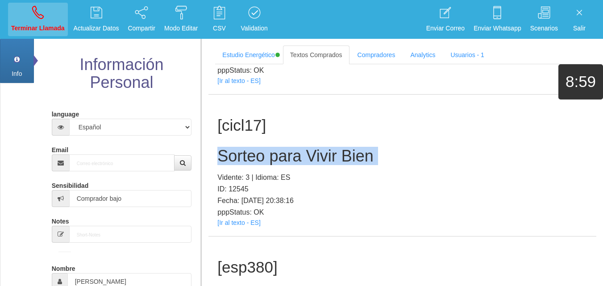
select select "0"
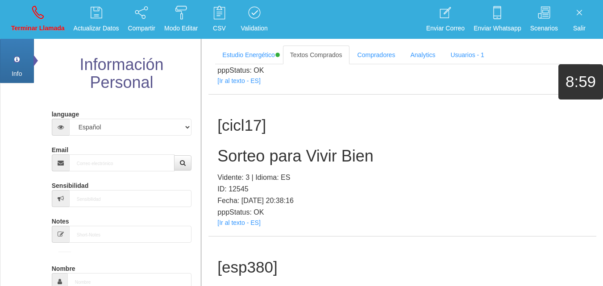
scroll to position [0, 0]
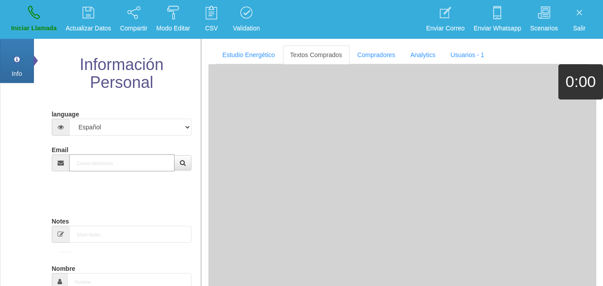
paste input "[EMAIL_ADDRESS][DOMAIN_NAME]"
type input "[EMAIL_ADDRESS][DOMAIN_NAME]"
drag, startPoint x: 123, startPoint y: 162, endPoint x: 116, endPoint y: 158, distance: 8.4
click at [116, 158] on input "[EMAIL_ADDRESS][DOMAIN_NAME]" at bounding box center [122, 163] width 106 height 17
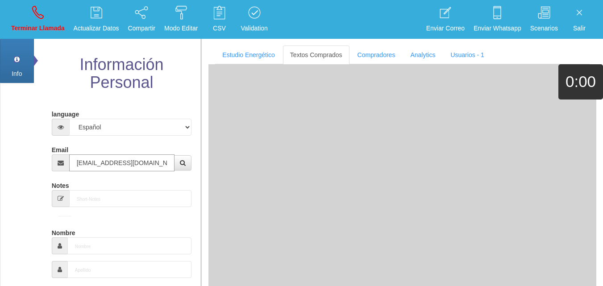
type input "16 Ago 1953"
type input "[EMAIL_ADDRESS][DOMAIN_NAME]"
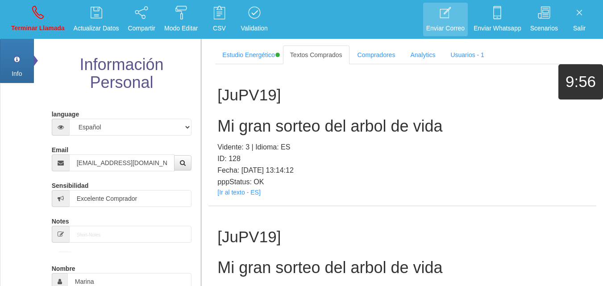
scroll to position [1814, 0]
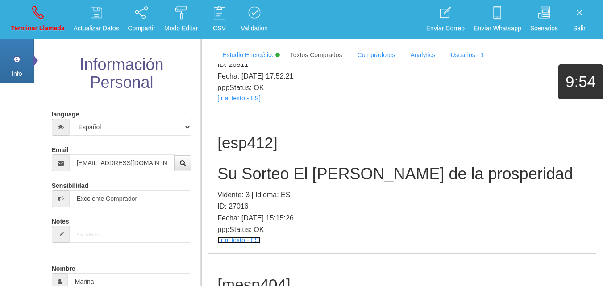
click at [247, 237] on link "[Ir al texto - ES]" at bounding box center [239, 240] width 43 height 7
click at [254, 165] on h2 "Su Sorteo El [PERSON_NAME] de la prosperidad" at bounding box center [403, 174] width 370 height 18
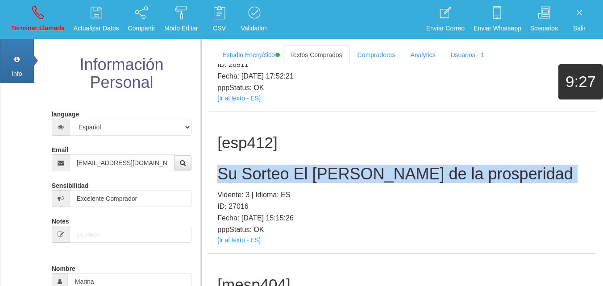
click at [254, 165] on h2 "Su Sorteo El [PERSON_NAME] de la prosperidad" at bounding box center [403, 174] width 370 height 18
click at [50, 17] on link "Terminar Llamada" at bounding box center [38, 19] width 60 height 33
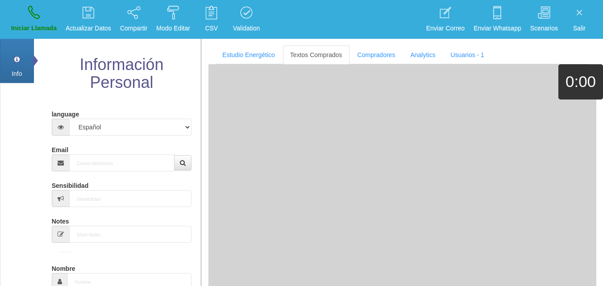
scroll to position [0, 0]
click at [128, 164] on input "Email" at bounding box center [122, 163] width 106 height 17
paste input "[EMAIL_ADDRESS][DOMAIN_NAME]"
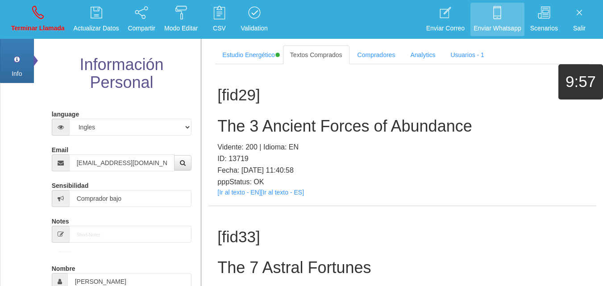
scroll to position [169, 0]
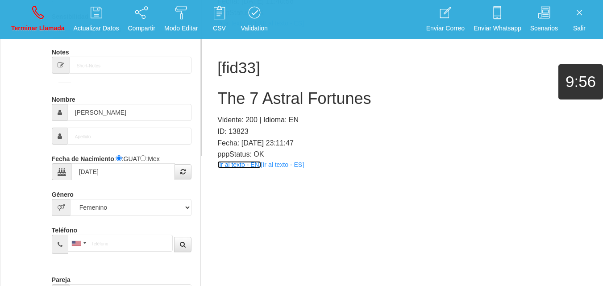
click at [237, 167] on link "[Ir al texto - EN]" at bounding box center [239, 164] width 43 height 7
click at [334, 90] on h2 "The 7 Astral Fortunes" at bounding box center [403, 99] width 370 height 18
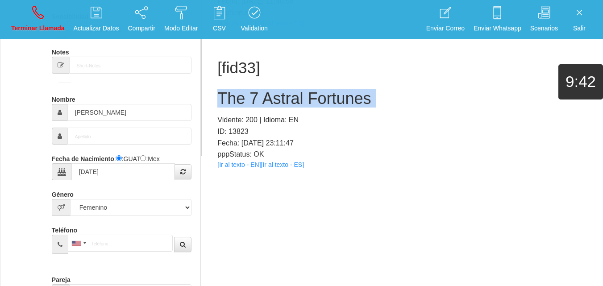
click at [334, 90] on h2 "The 7 Astral Fortunes" at bounding box center [403, 99] width 370 height 18
click at [49, 22] on link "Terminar Llamada" at bounding box center [38, 19] width 60 height 33
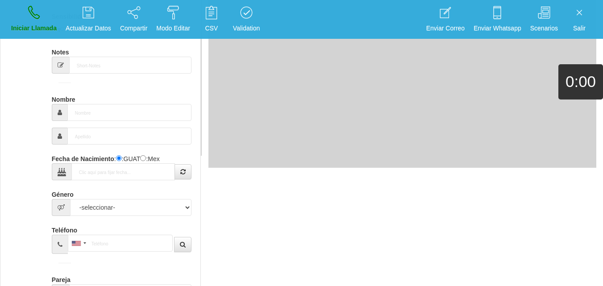
scroll to position [0, 0]
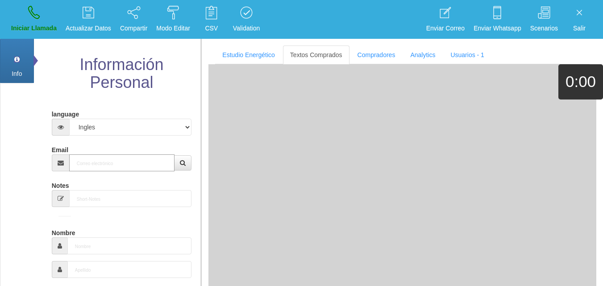
click at [131, 168] on input "Email" at bounding box center [122, 163] width 106 height 17
paste input "[EMAIL_ADDRESS][DOMAIN_NAME]"
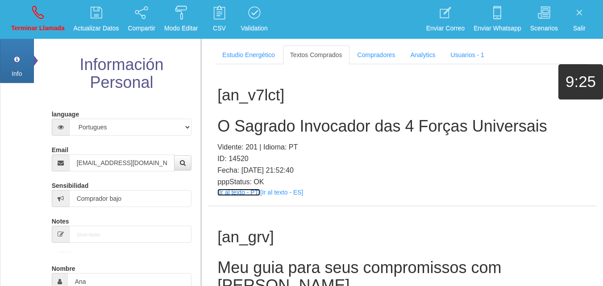
click at [248, 188] on div "[an_v7lct] O Sagrado Invocador das 4 Forças Universais Vidente: 201 | Idioma: P…" at bounding box center [403, 135] width 388 height 142
click at [241, 189] on link "[Ir al texto - PT]" at bounding box center [239, 192] width 43 height 7
click at [229, 128] on h2 "O Sagrado Invocador das 4 Forças Universais" at bounding box center [403, 126] width 370 height 18
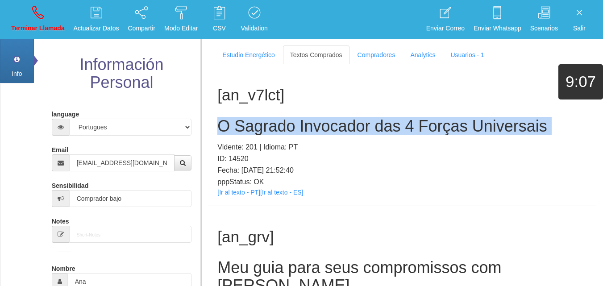
click at [229, 128] on h2 "O Sagrado Invocador das 4 Forças Universais" at bounding box center [403, 126] width 370 height 18
click at [32, 20] on link "Terminar Llamada" at bounding box center [38, 19] width 60 height 33
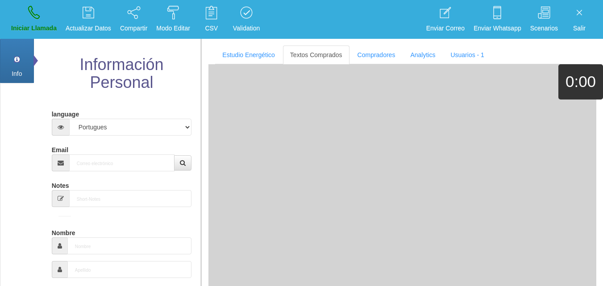
click at [96, 154] on div "Email" at bounding box center [122, 156] width 140 height 29
click at [98, 157] on input "Email" at bounding box center [122, 163] width 106 height 17
paste input "[EMAIL_ADDRESS][DOMAIN_NAME]"
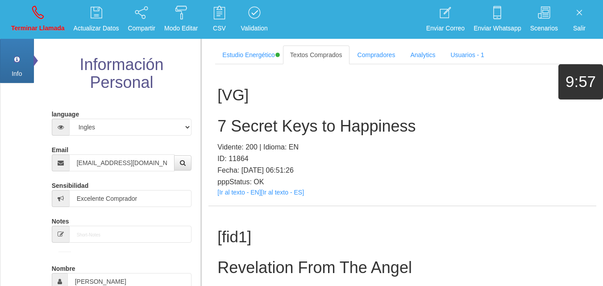
scroll to position [1531, 0]
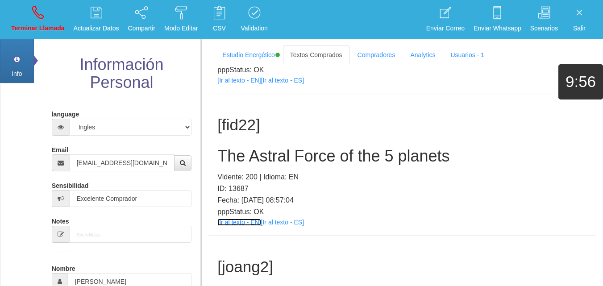
click at [249, 223] on link "[Ir al texto - EN]" at bounding box center [239, 222] width 43 height 7
click at [279, 155] on h2 "The Astral Force of the 5 planets" at bounding box center [403, 156] width 370 height 18
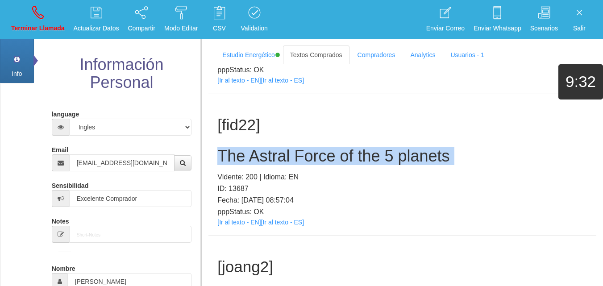
click at [279, 155] on h2 "The Astral Force of the 5 planets" at bounding box center [403, 156] width 370 height 18
click at [29, 11] on link "Terminar Llamada" at bounding box center [38, 19] width 60 height 33
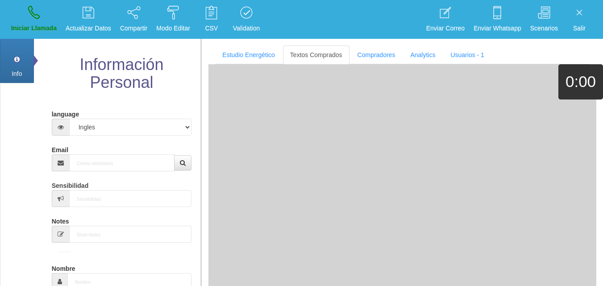
scroll to position [0, 0]
drag, startPoint x: 154, startPoint y: 174, endPoint x: 149, endPoint y: 171, distance: 5.6
click at [142, 165] on input "Email" at bounding box center [122, 163] width 106 height 17
paste input "[EMAIL_ADDRESS][DOMAIN_NAME]"
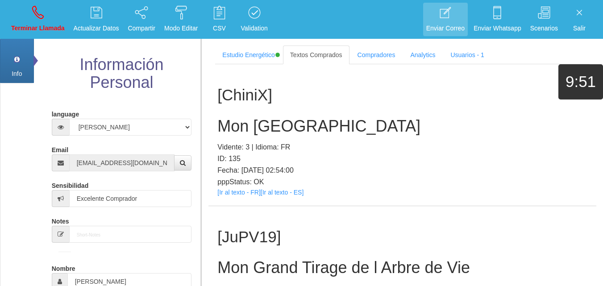
scroll to position [12774, 0]
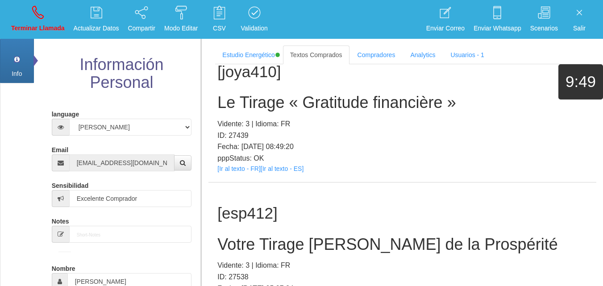
click at [315, 183] on div "[esp412] Votre Tirage [PERSON_NAME] de la Prospérité Vidente: 3 | Idioma: FR ID…" at bounding box center [403, 254] width 388 height 142
click at [315, 236] on h2 "Votre Tirage [PERSON_NAME] de la Prospérité" at bounding box center [403, 245] width 370 height 18
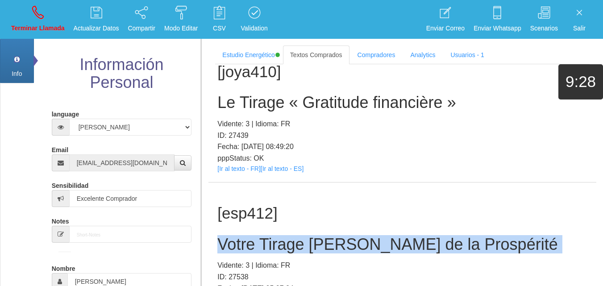
click at [315, 236] on h2 "Votre Tirage [PERSON_NAME] de la Prospérité" at bounding box center [403, 245] width 370 height 18
click at [32, 20] on link "Terminar Llamada" at bounding box center [38, 19] width 60 height 33
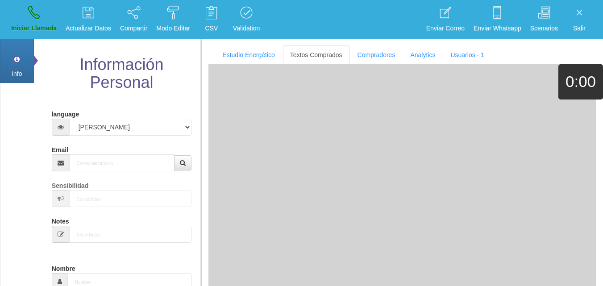
scroll to position [0, 0]
paste input "[EMAIL_ADDRESS][DOMAIN_NAME]"
click at [126, 164] on input "Email" at bounding box center [122, 163] width 106 height 17
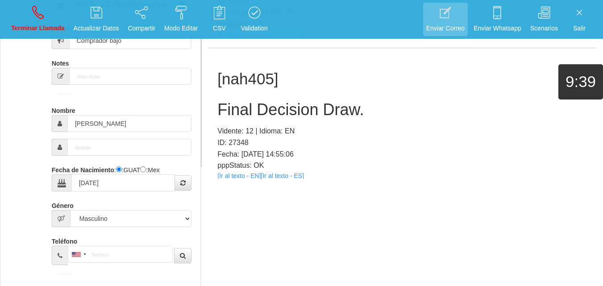
scroll to position [295, 0]
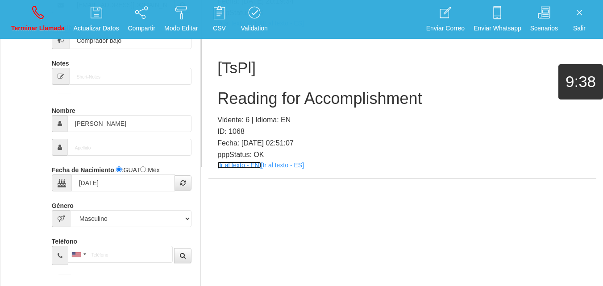
click at [246, 165] on link "[Ir al texto - EN]" at bounding box center [239, 165] width 43 height 7
click at [309, 98] on h2 "Reading for Accomplishment" at bounding box center [403, 99] width 370 height 18
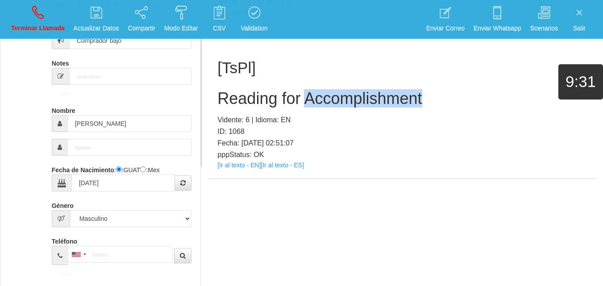
click at [309, 98] on h2 "Reading for Accomplishment" at bounding box center [403, 99] width 370 height 18
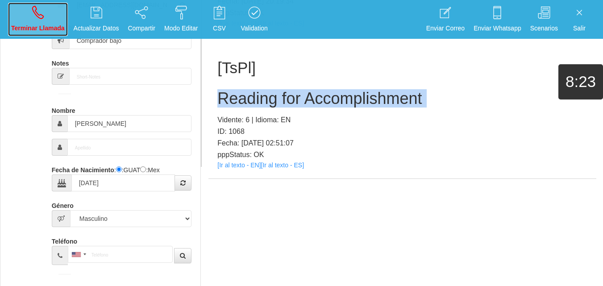
click at [59, 10] on link "Terminar Llamada" at bounding box center [38, 19] width 60 height 33
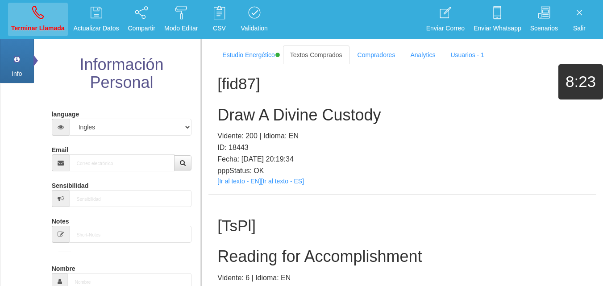
scroll to position [0, 0]
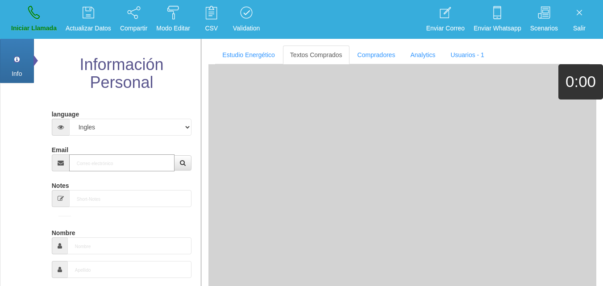
click at [108, 167] on input "Email" at bounding box center [122, 163] width 106 height 17
paste input "[EMAIL_ADDRESS][DOMAIN_NAME]"
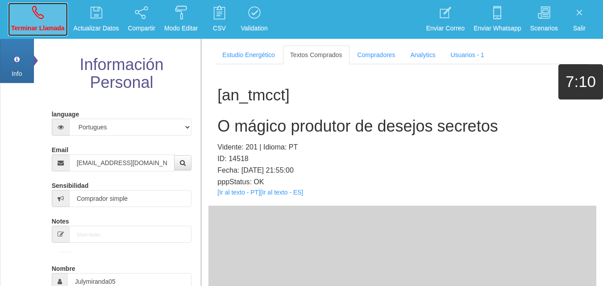
click at [46, 23] on link "Terminar Llamada" at bounding box center [38, 19] width 60 height 33
